Goal: Check status: Check status

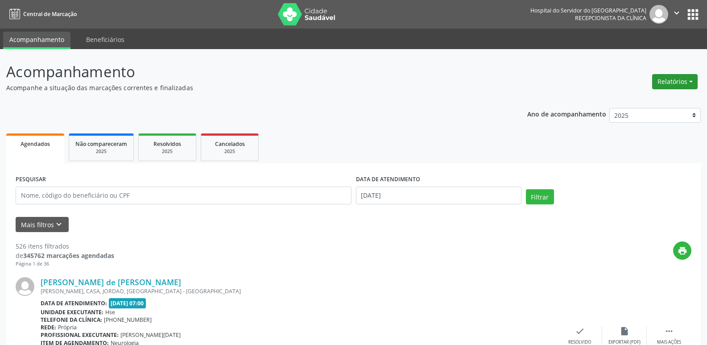
click at [668, 81] on button "Relatórios" at bounding box center [674, 81] width 45 height 15
click at [651, 99] on link "Agendamentos" at bounding box center [650, 101] width 96 height 12
select select "8"
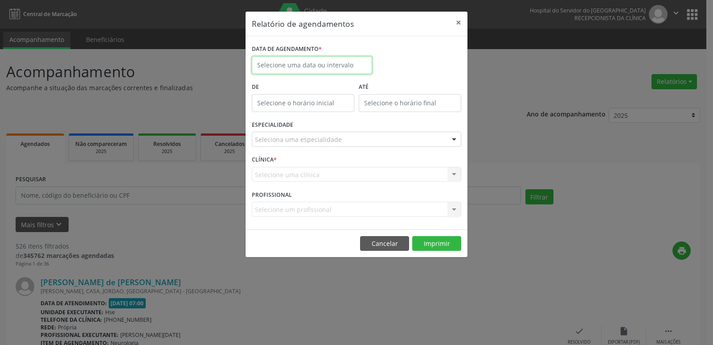
click at [303, 66] on input "text" at bounding box center [312, 65] width 120 height 18
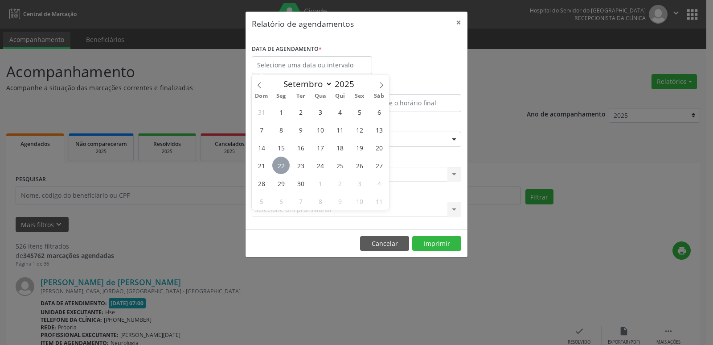
click at [277, 168] on span "22" at bounding box center [280, 164] width 17 height 17
type input "[DATE]"
click at [277, 168] on span "22" at bounding box center [280, 164] width 17 height 17
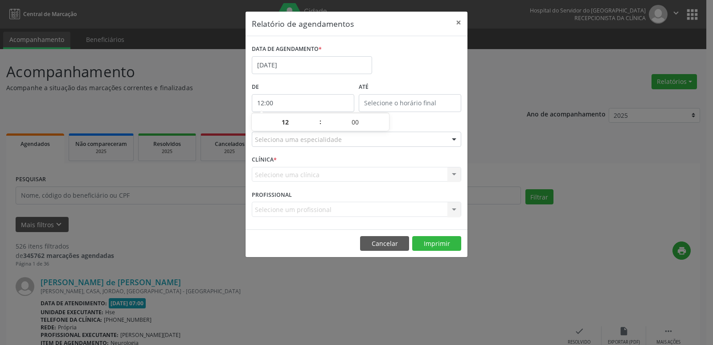
click at [283, 95] on input "12:00" at bounding box center [303, 103] width 103 height 18
click at [316, 126] on span at bounding box center [316, 126] width 6 height 9
type input "11:00"
type input "11"
click at [316, 126] on span at bounding box center [316, 126] width 6 height 9
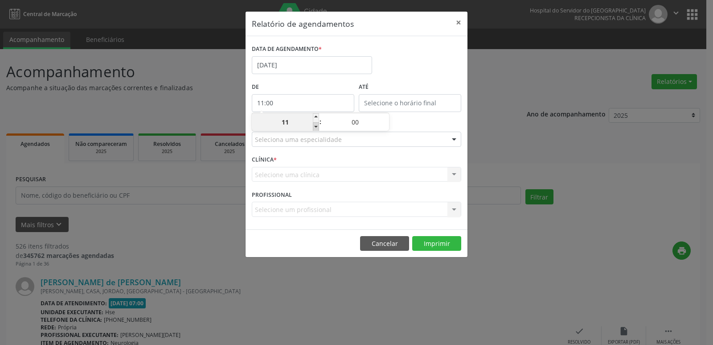
type input "10:00"
type input "10"
click at [316, 126] on span at bounding box center [316, 126] width 6 height 9
type input "09:00"
type input "09"
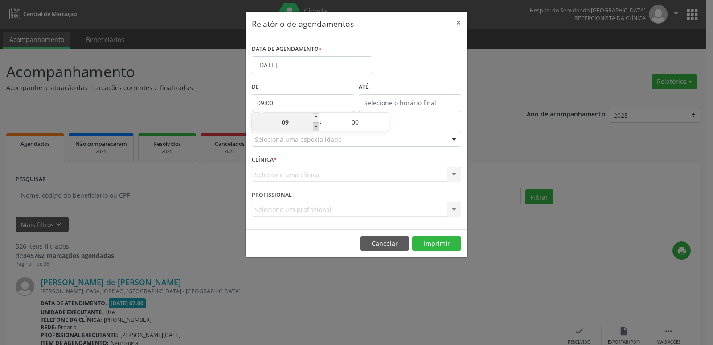
click at [316, 126] on span at bounding box center [316, 126] width 6 height 9
type input "08:00"
type input "08"
click at [316, 126] on span at bounding box center [316, 126] width 6 height 9
type input "07:00"
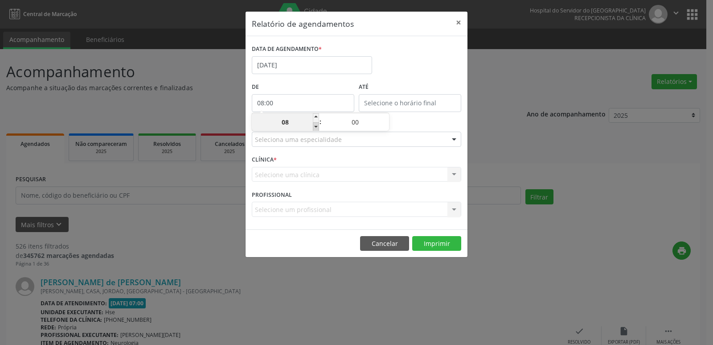
type input "07"
click at [424, 101] on input "12:00" at bounding box center [410, 103] width 103 height 18
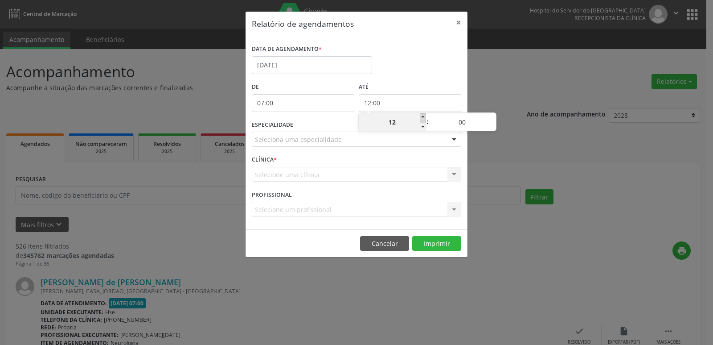
click at [424, 120] on span at bounding box center [423, 117] width 6 height 9
type input "13:00"
type input "13"
click at [424, 120] on span at bounding box center [423, 117] width 6 height 9
type input "14:00"
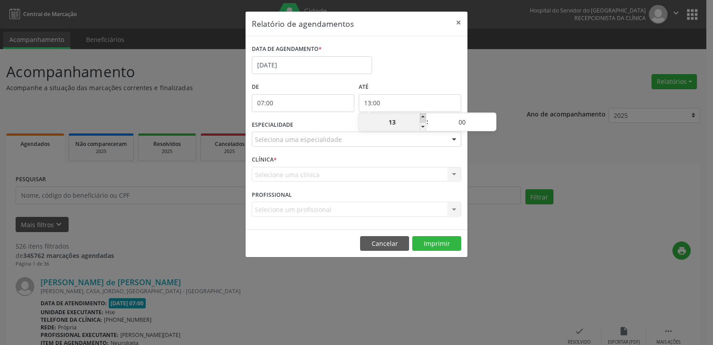
type input "14"
click at [424, 120] on span at bounding box center [423, 117] width 6 height 9
type input "15:00"
type input "15"
click at [424, 120] on span at bounding box center [423, 117] width 6 height 9
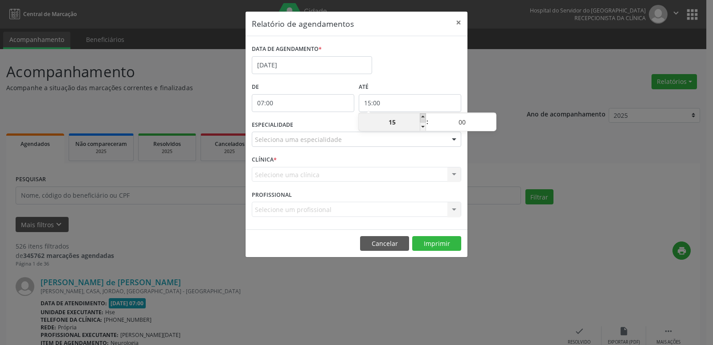
type input "16:00"
type input "16"
click at [424, 120] on span at bounding box center [423, 117] width 6 height 9
type input "17:00"
type input "17"
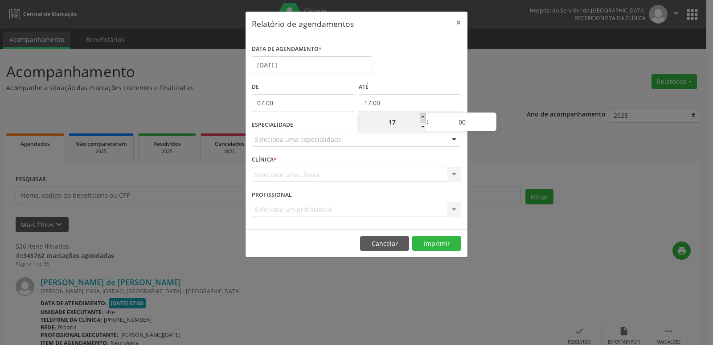
click at [424, 120] on span at bounding box center [423, 117] width 6 height 9
type input "18:00"
type input "18"
click at [424, 120] on span at bounding box center [423, 117] width 6 height 9
type input "19:00"
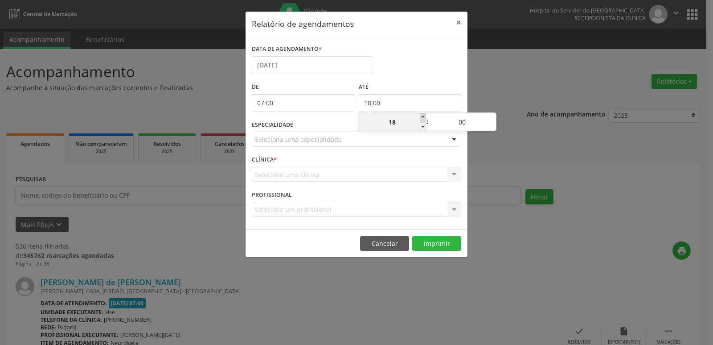
type input "19"
click at [424, 120] on span at bounding box center [423, 117] width 6 height 9
type input "20:00"
type input "20"
click at [424, 120] on span at bounding box center [423, 117] width 6 height 9
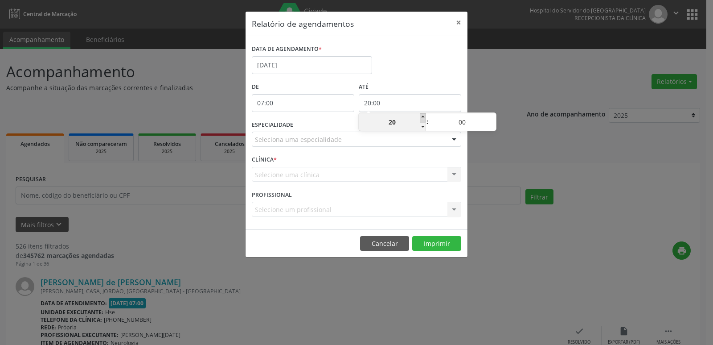
type input "21:00"
type input "21"
click at [451, 140] on div at bounding box center [454, 139] width 13 height 15
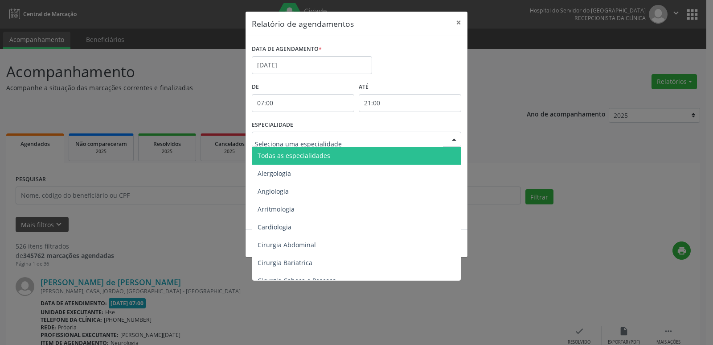
click at [442, 155] on span "Todas as especialidades" at bounding box center [357, 156] width 210 height 18
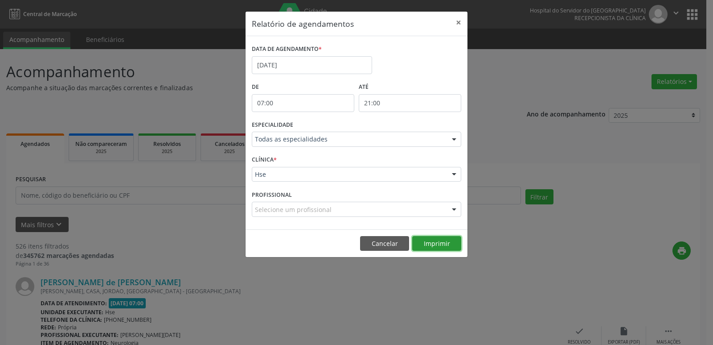
click at [443, 245] on button "Imprimir" at bounding box center [436, 243] width 49 height 15
click at [459, 25] on button "×" at bounding box center [459, 23] width 18 height 22
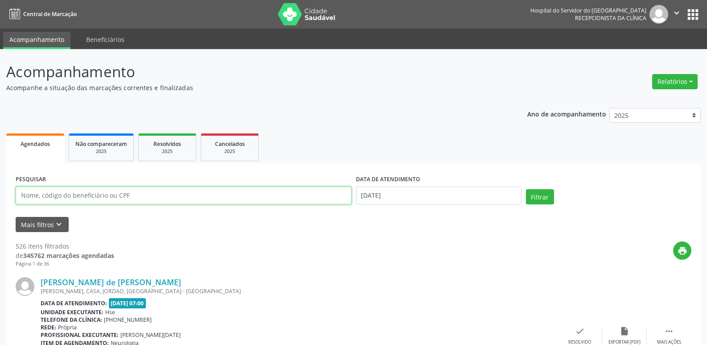
click at [58, 196] on input "text" at bounding box center [184, 195] width 336 height 18
type input "[PERSON_NAME] coliceiro"
click at [159, 198] on input "text" at bounding box center [184, 195] width 336 height 18
type input "39891660434"
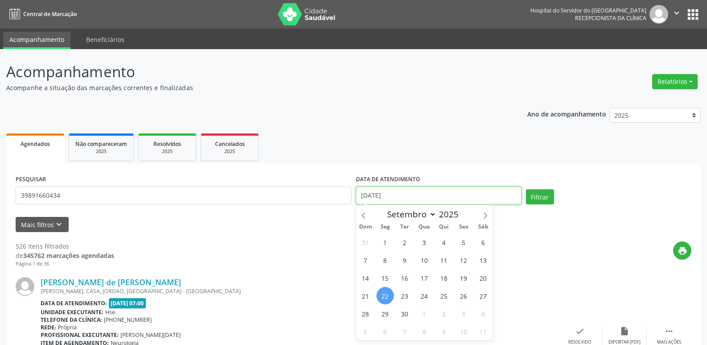
drag, startPoint x: 407, startPoint y: 196, endPoint x: 282, endPoint y: 213, distance: 126.4
click at [289, 211] on form "PESQUISAR 39891660434 DATA DE ATENDIMENTO [DATE] Filtrar UNIDADE EXECUTANTE Sel…" at bounding box center [353, 202] width 675 height 59
click at [550, 200] on button "Filtrar" at bounding box center [540, 196] width 28 height 15
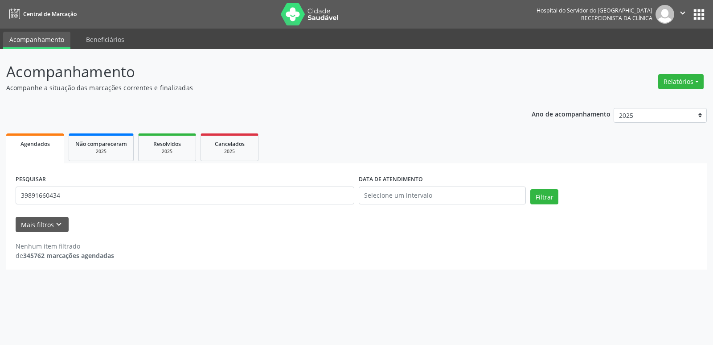
drag, startPoint x: 186, startPoint y: 204, endPoint x: 58, endPoint y: 205, distance: 128.4
click at [58, 205] on div "PESQUISAR 39891660434" at bounding box center [184, 192] width 343 height 38
click at [103, 203] on input "39891660434" at bounding box center [185, 195] width 339 height 18
drag, startPoint x: 103, startPoint y: 203, endPoint x: 90, endPoint y: 197, distance: 14.8
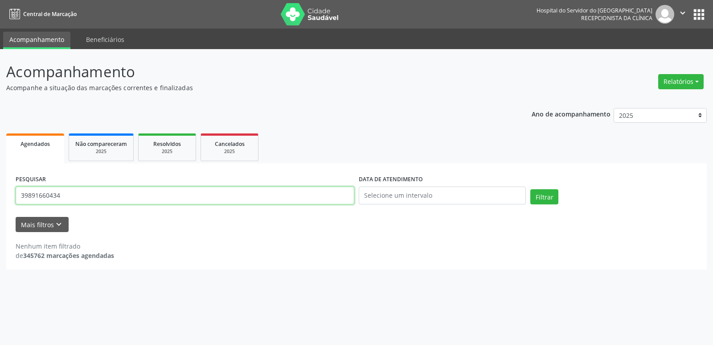
click at [90, 197] on input "39891660434" at bounding box center [185, 195] width 339 height 18
type input "[PERSON_NAME]"
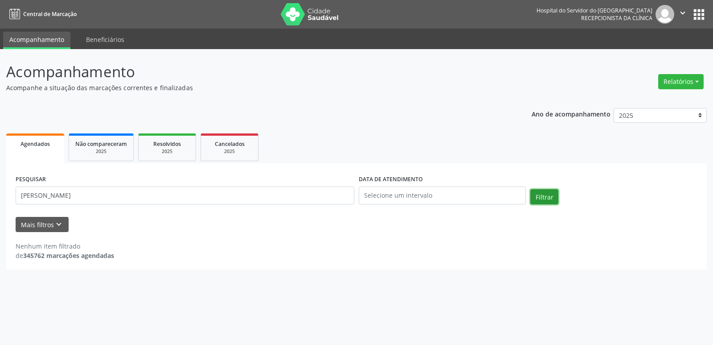
click at [550, 192] on button "Filtrar" at bounding box center [545, 196] width 28 height 15
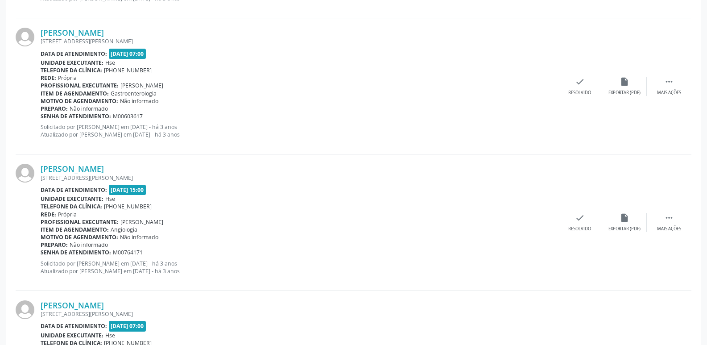
scroll to position [2006, 0]
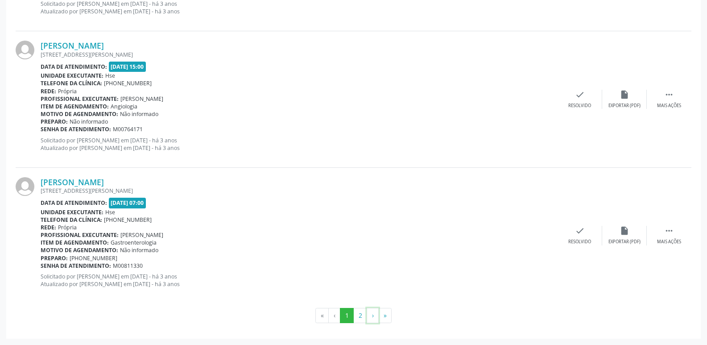
click at [370, 313] on button "›" at bounding box center [372, 315] width 12 height 15
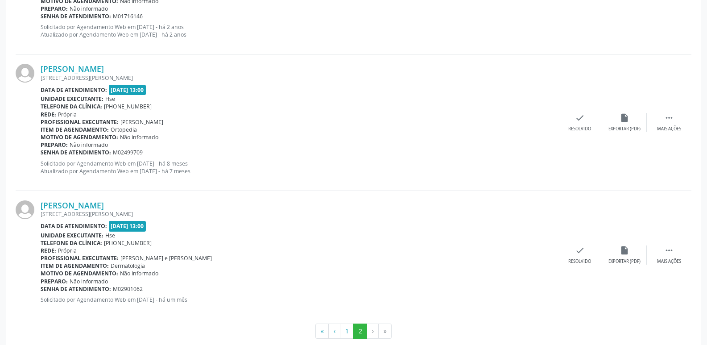
scroll to position [1999, 0]
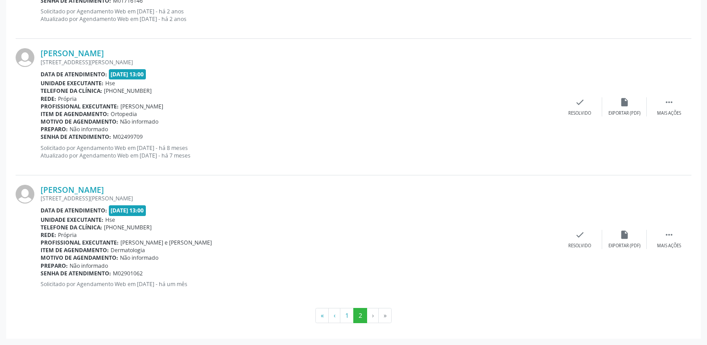
click at [371, 317] on li "›" at bounding box center [373, 315] width 12 height 15
click at [369, 317] on li "›" at bounding box center [373, 315] width 12 height 15
click at [371, 317] on li "›" at bounding box center [373, 315] width 12 height 15
click at [423, 276] on div "Senha de atendimento: M02901062" at bounding box center [299, 273] width 517 height 8
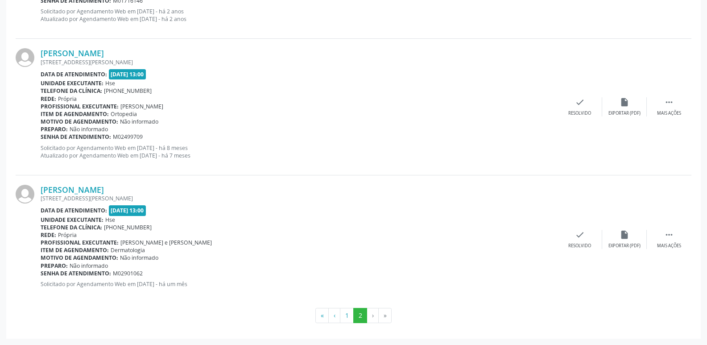
click at [370, 318] on li "›" at bounding box center [373, 315] width 12 height 15
click at [374, 313] on li "›" at bounding box center [373, 315] width 12 height 15
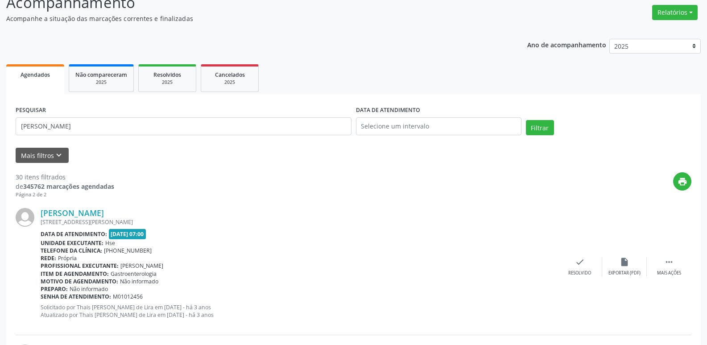
scroll to position [0, 0]
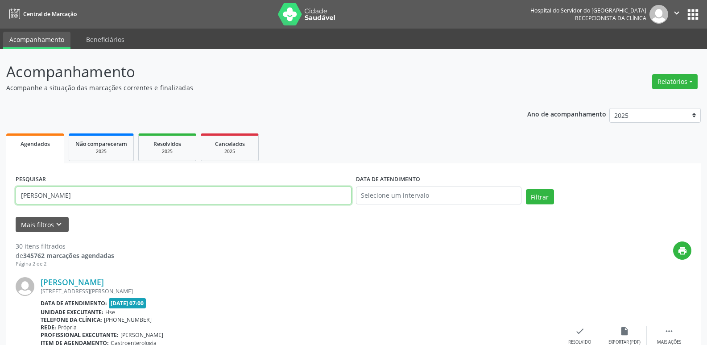
drag, startPoint x: 140, startPoint y: 198, endPoint x: 0, endPoint y: 167, distance: 143.3
type input "05141644413"
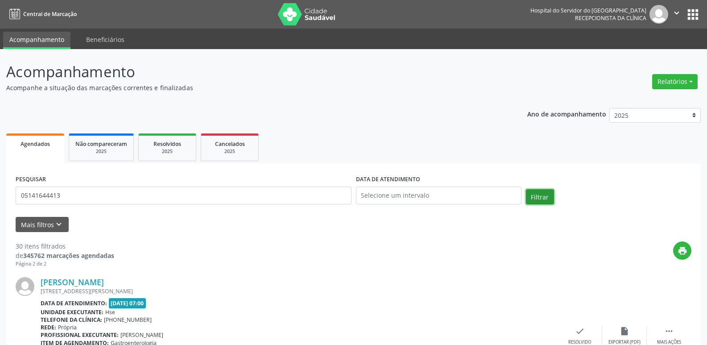
click at [543, 197] on button "Filtrar" at bounding box center [540, 196] width 28 height 15
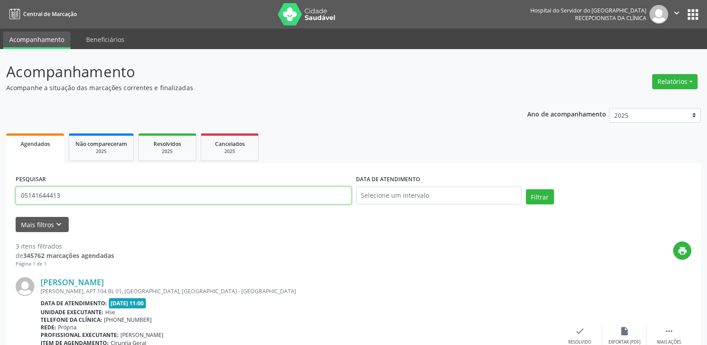
drag, startPoint x: 93, startPoint y: 195, endPoint x: 0, endPoint y: 214, distance: 95.2
click at [539, 203] on button "Filtrar" at bounding box center [540, 196] width 28 height 15
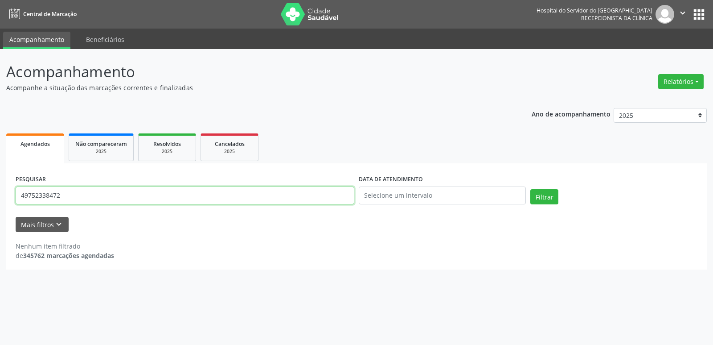
drag, startPoint x: 61, startPoint y: 190, endPoint x: 0, endPoint y: 189, distance: 61.1
click at [0, 189] on div "Acompanhamento Acompanhe a situação das marcações correntes e finalizadas Relat…" at bounding box center [356, 197] width 713 height 296
type input "[PERSON_NAME]"
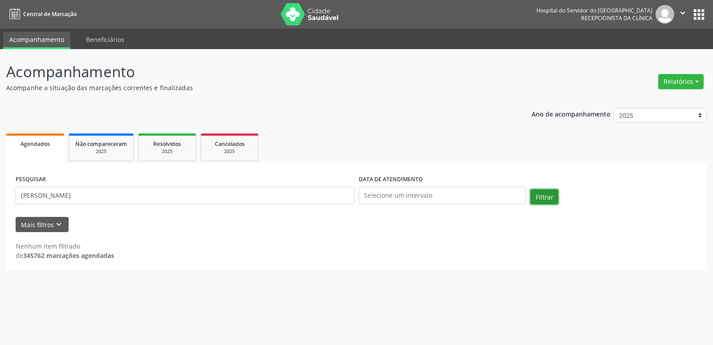
click at [535, 202] on button "Filtrar" at bounding box center [545, 196] width 28 height 15
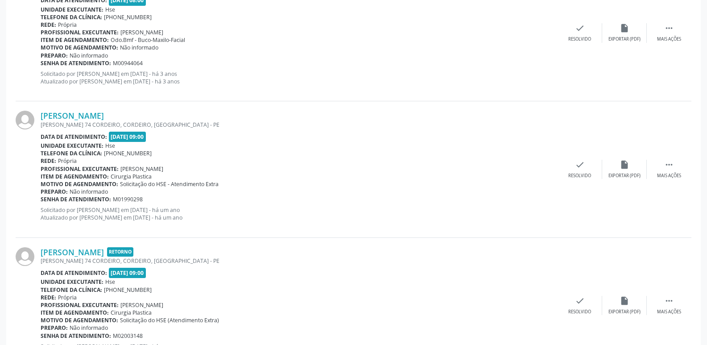
scroll to position [1027, 0]
